Goal: Task Accomplishment & Management: Manage account settings

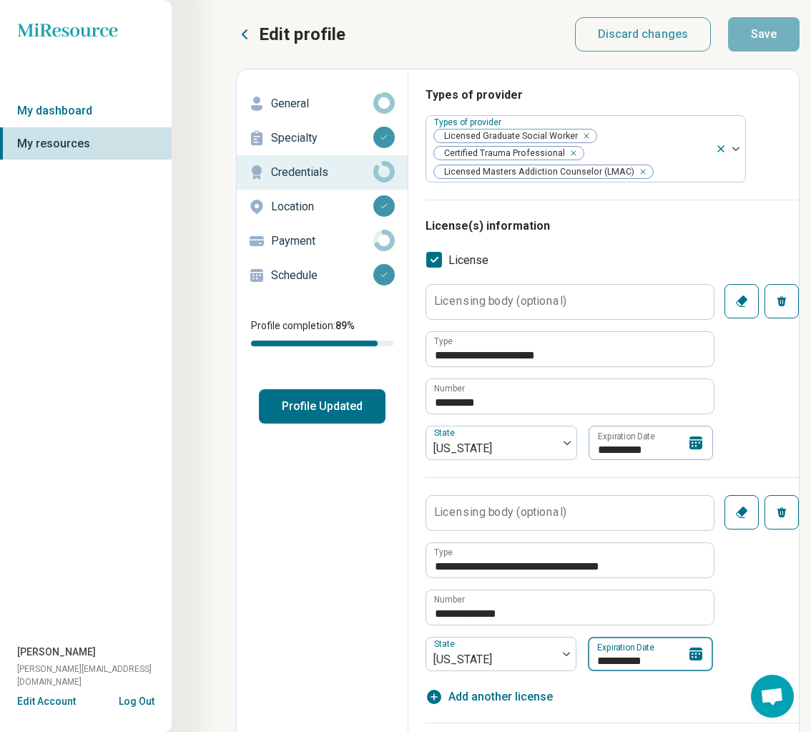
click at [588, 658] on input "**********" at bounding box center [650, 653] width 125 height 34
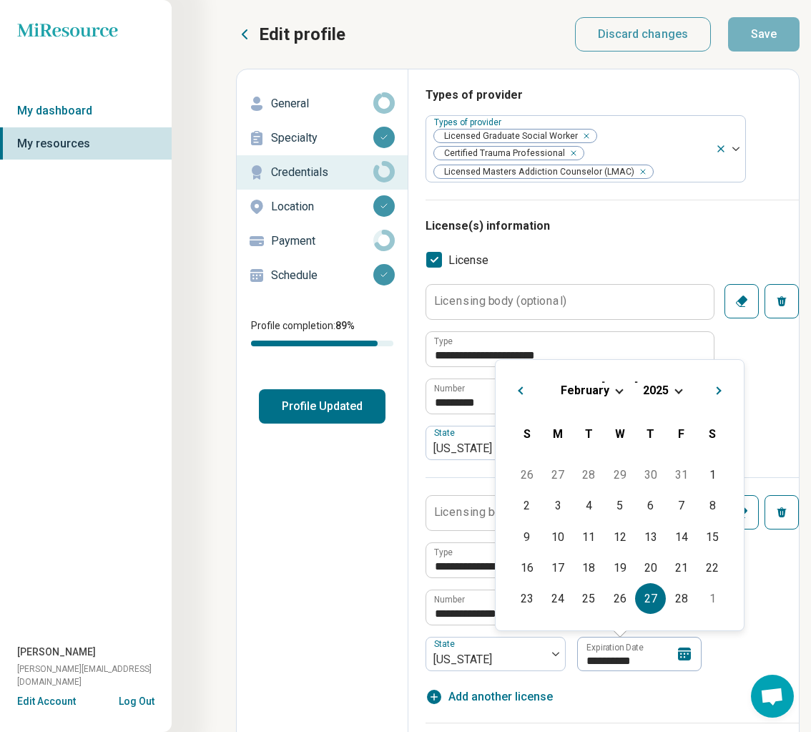
click at [610, 387] on div "[DATE]" at bounding box center [619, 390] width 225 height 15
click at [615, 389] on span "Choose Date" at bounding box center [619, 389] width 8 height 8
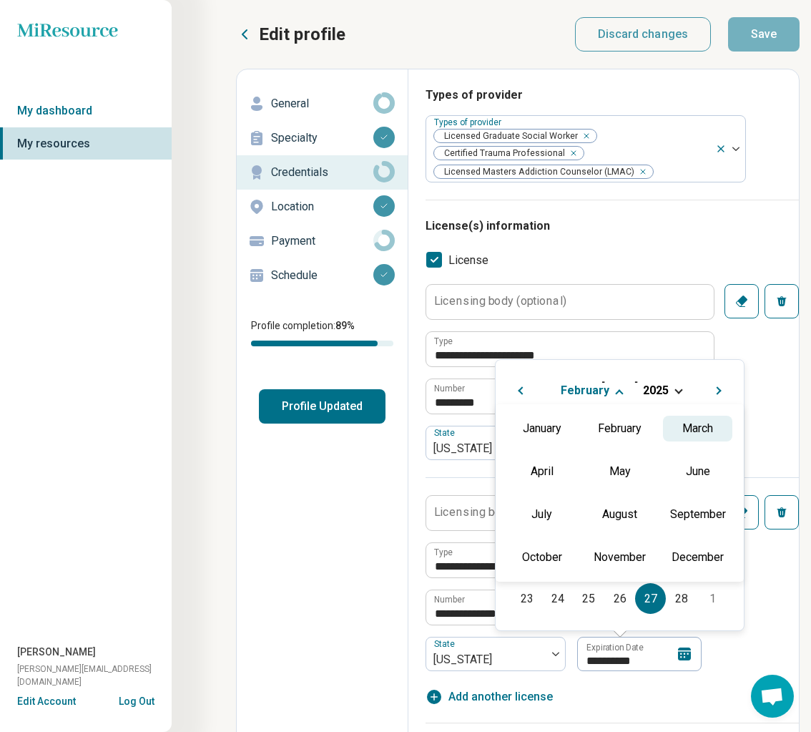
click at [689, 423] on div "March" at bounding box center [697, 428] width 69 height 26
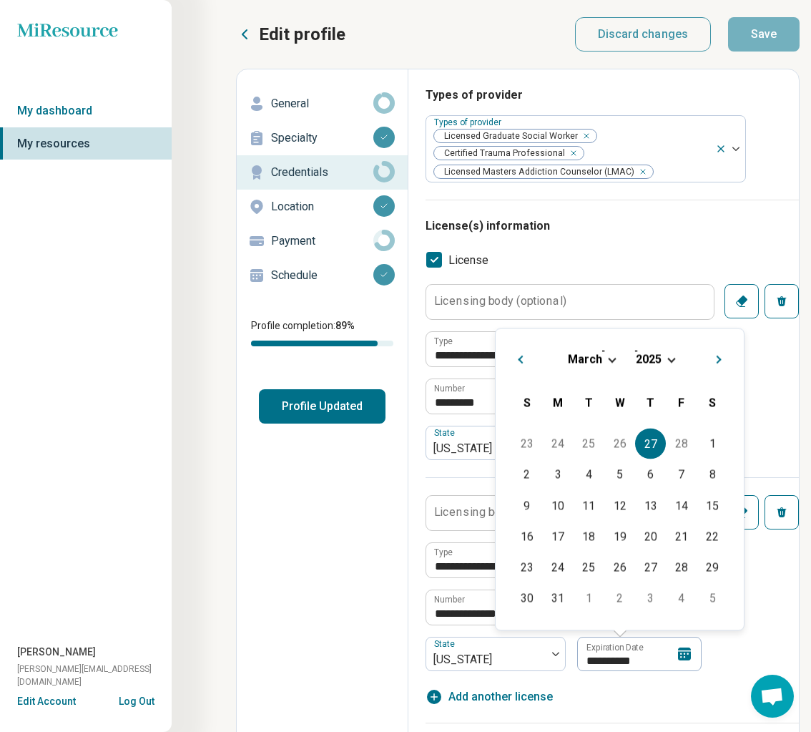
click at [671, 359] on span "Choose Date" at bounding box center [671, 358] width 8 height 8
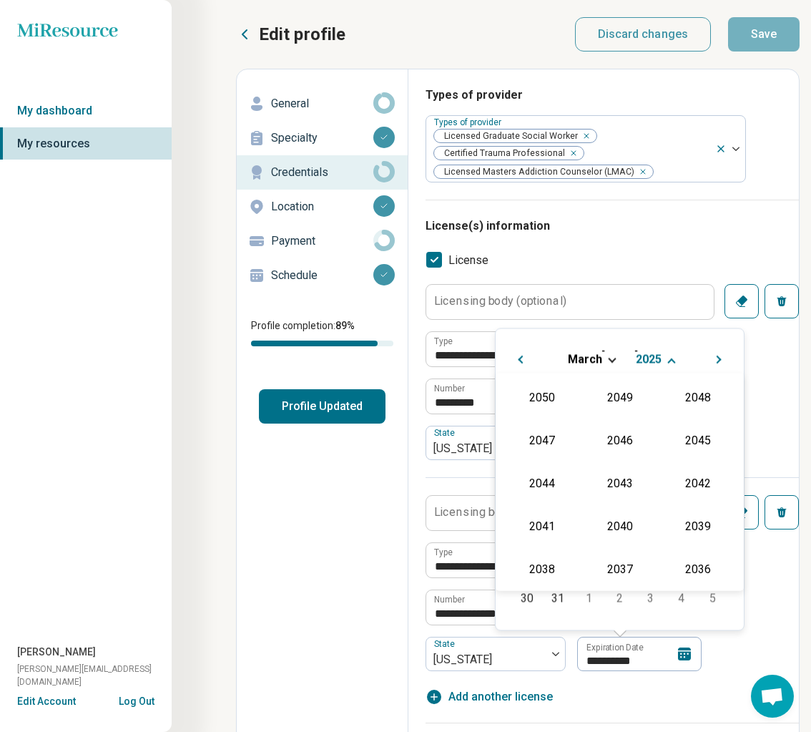
scroll to position [259, 0]
click at [689, 438] on div "2027" at bounding box center [697, 438] width 69 height 26
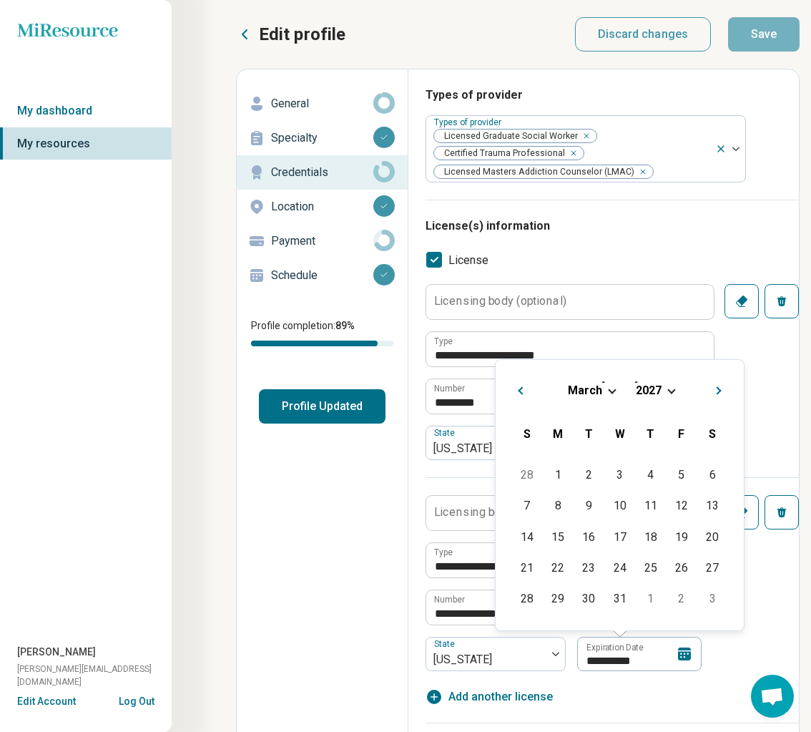
click at [588, 471] on div "2" at bounding box center [588, 474] width 31 height 31
type textarea "*"
type input "**********"
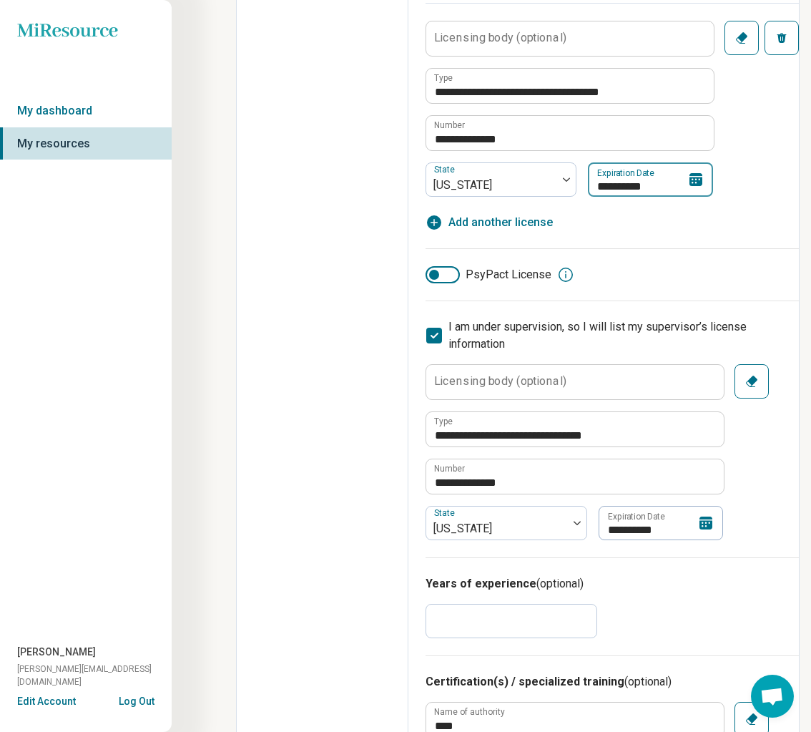
scroll to position [0, 0]
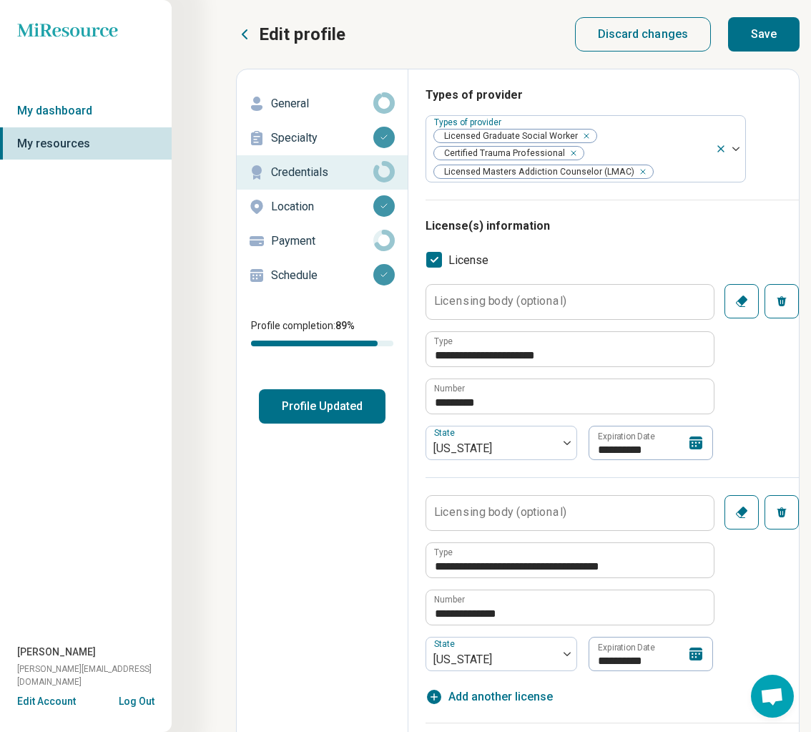
click at [772, 35] on button "Save" at bounding box center [764, 34] width 72 height 34
click at [774, 35] on button "Save" at bounding box center [764, 34] width 72 height 34
type textarea "*"
